Goal: Check status

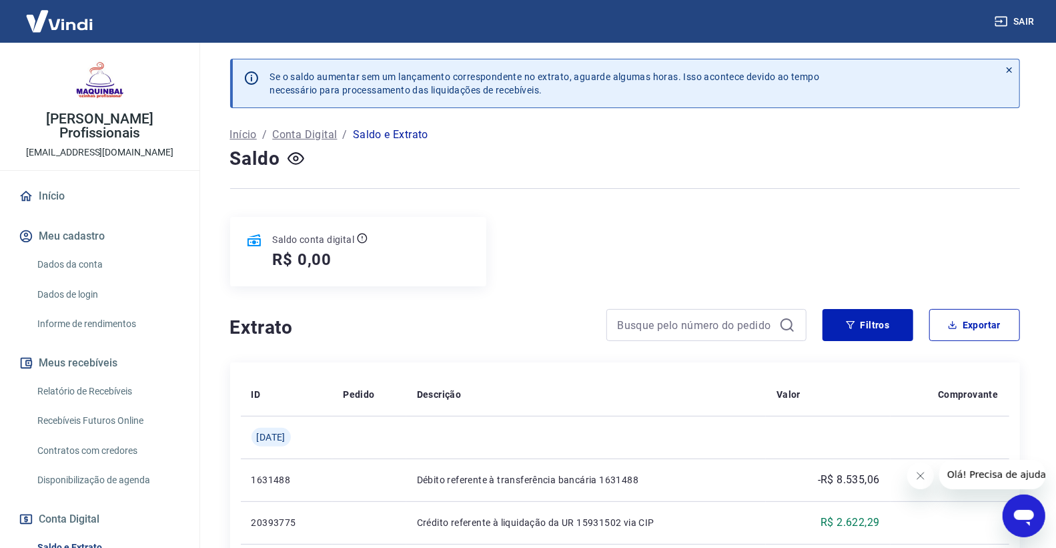
scroll to position [161, 0]
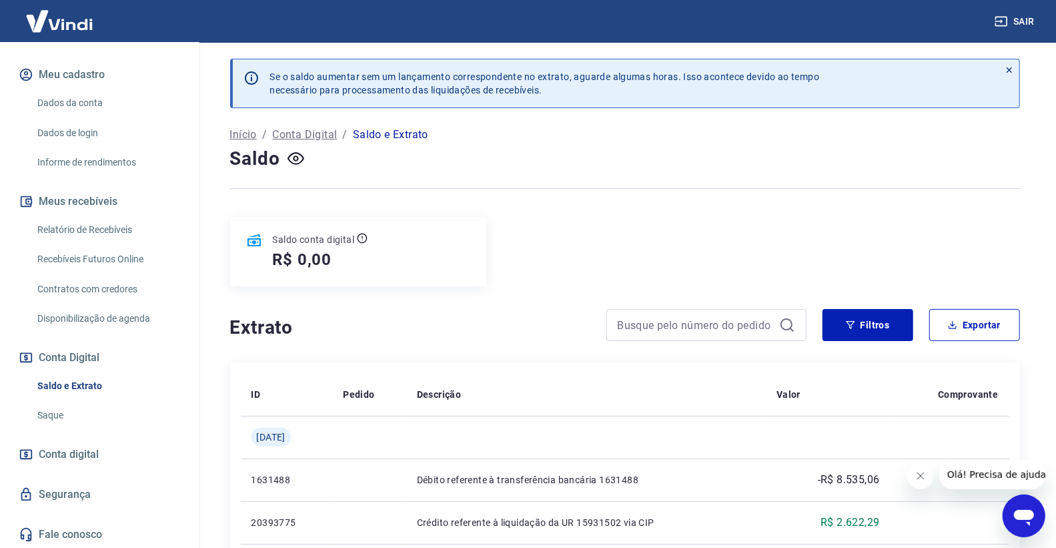
drag, startPoint x: 435, startPoint y: 298, endPoint x: 291, endPoint y: 253, distance: 150.2
click at [88, 76] on button "Meu cadastro" at bounding box center [99, 74] width 167 height 29
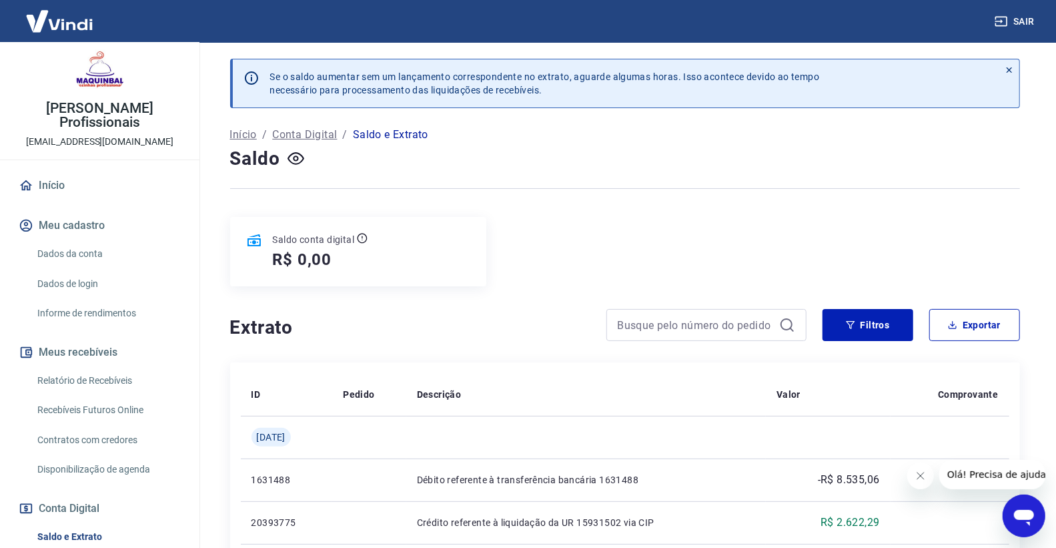
scroll to position [0, 0]
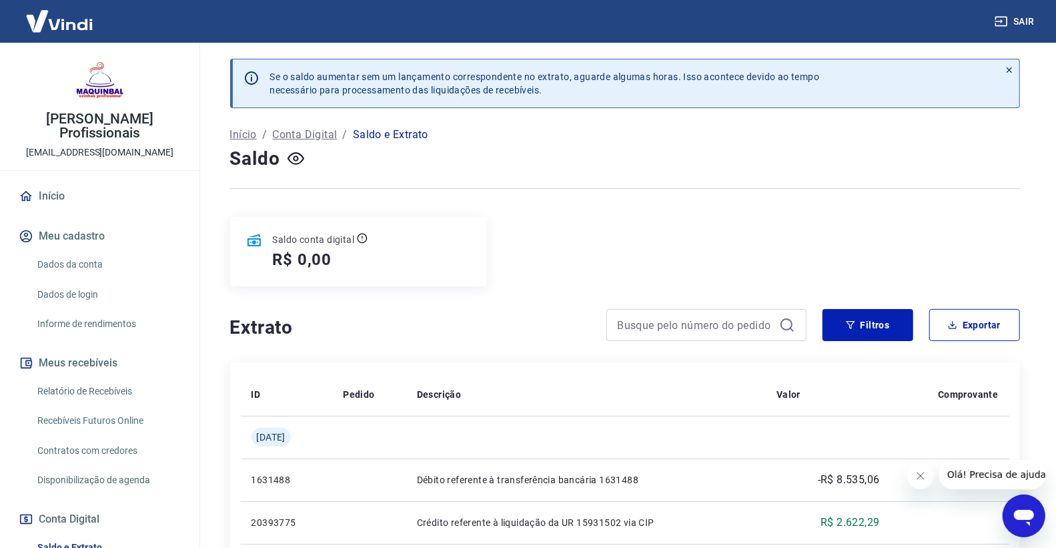
click at [113, 191] on link "Início" at bounding box center [99, 195] width 167 height 29
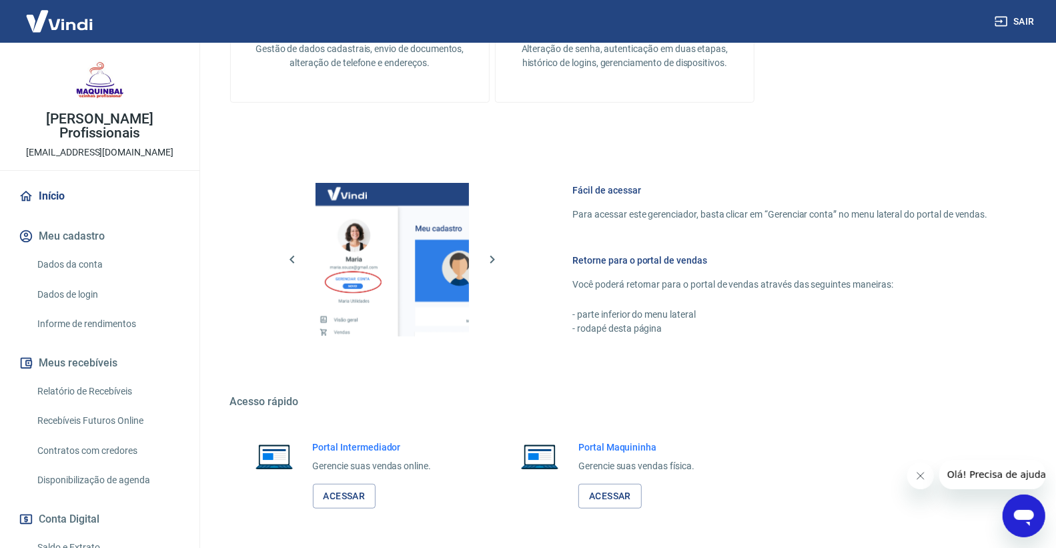
scroll to position [444, 0]
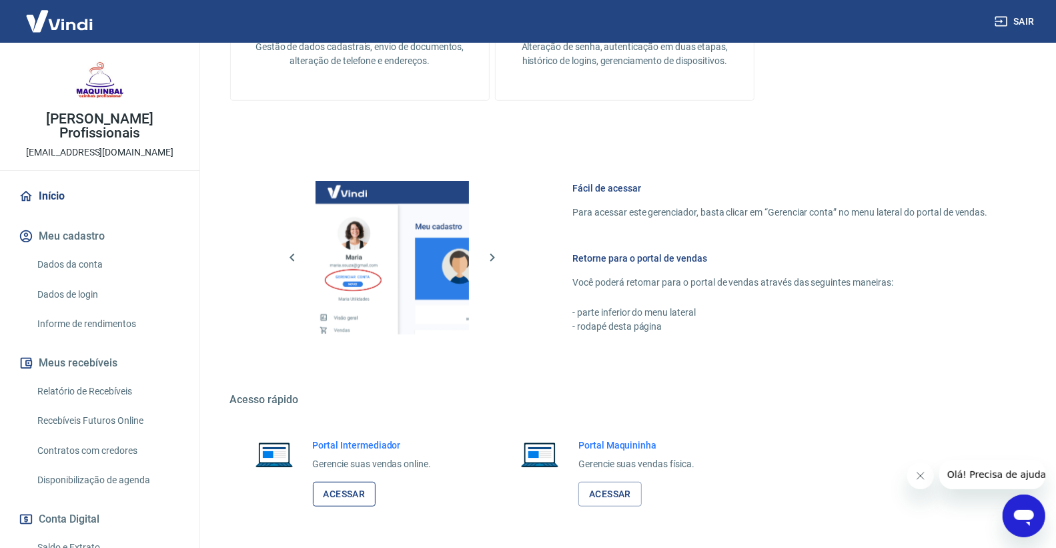
drag, startPoint x: 343, startPoint y: 491, endPoint x: 351, endPoint y: 491, distance: 7.3
click at [344, 491] on link "Acessar" at bounding box center [344, 493] width 63 height 25
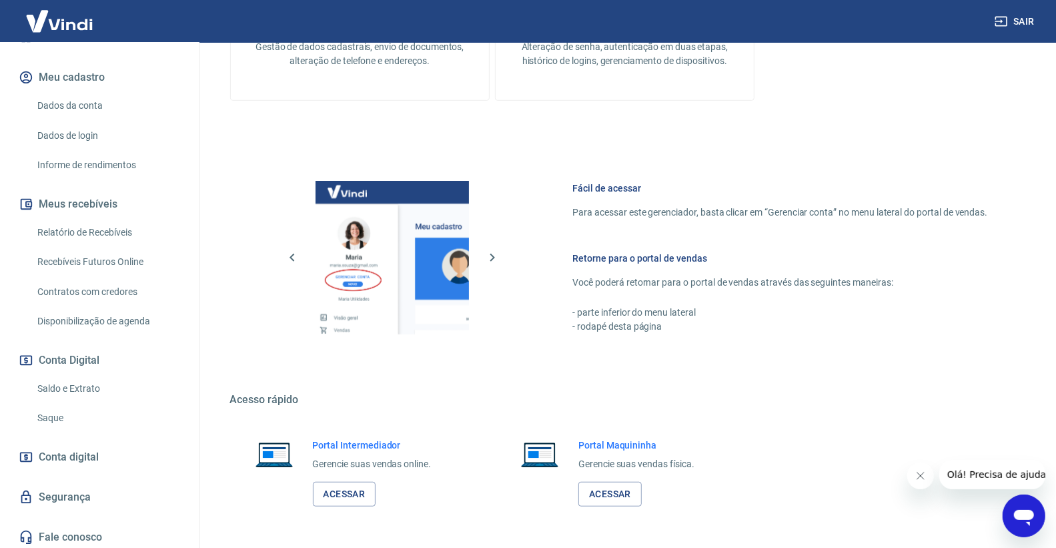
scroll to position [161, 0]
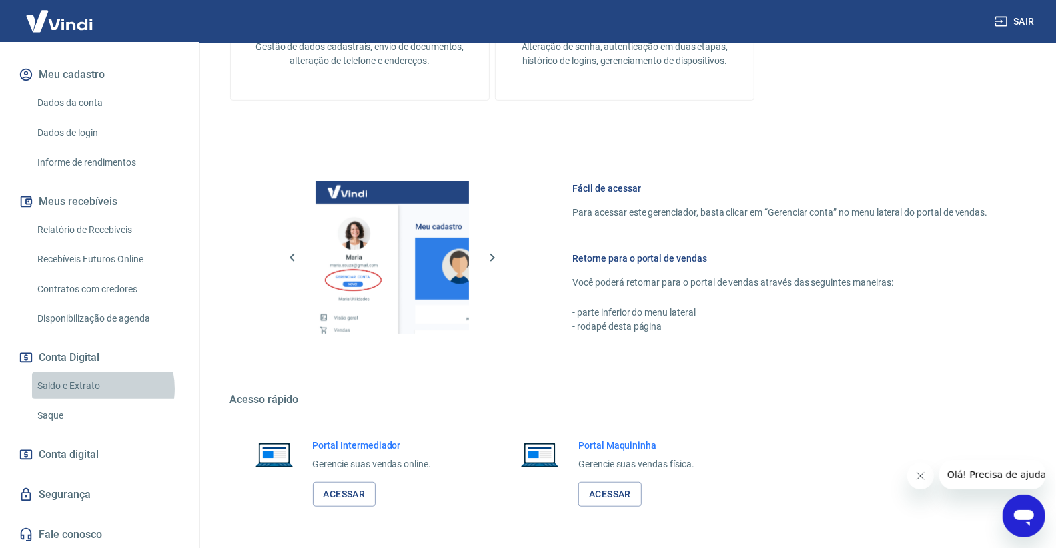
click at [91, 388] on link "Saldo e Extrato" at bounding box center [107, 385] width 151 height 27
